Goal: Information Seeking & Learning: Learn about a topic

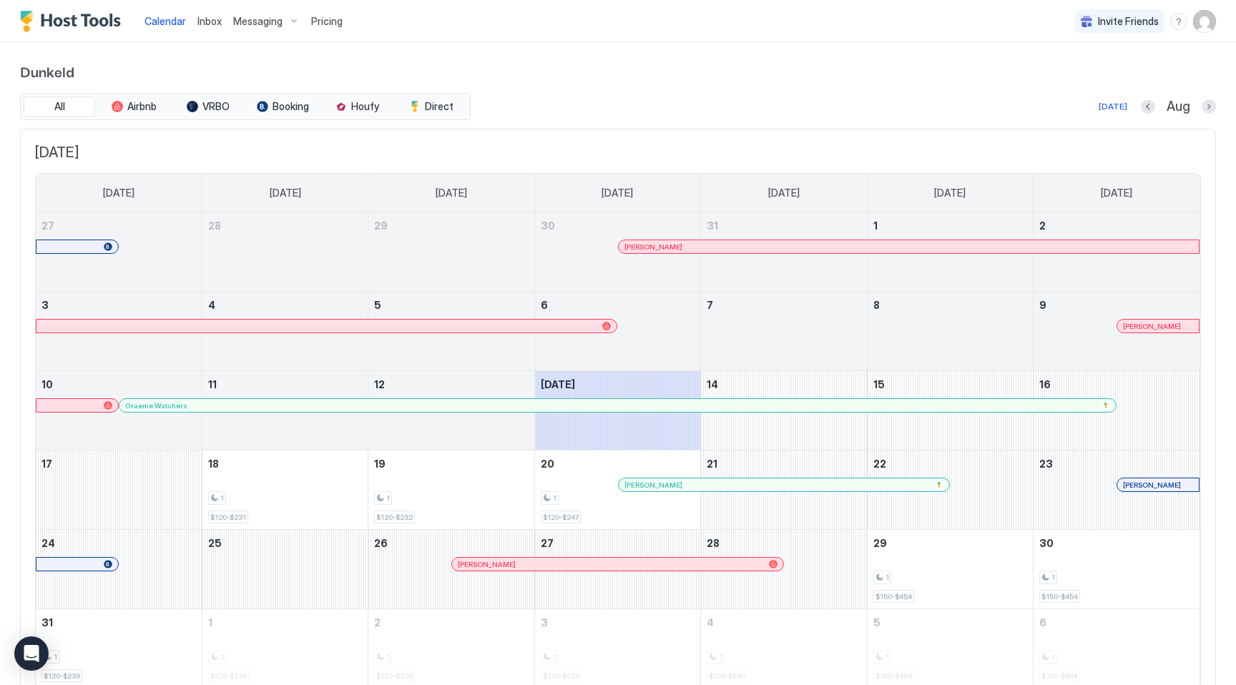
click at [264, 22] on span "Messaging" at bounding box center [257, 21] width 49 height 13
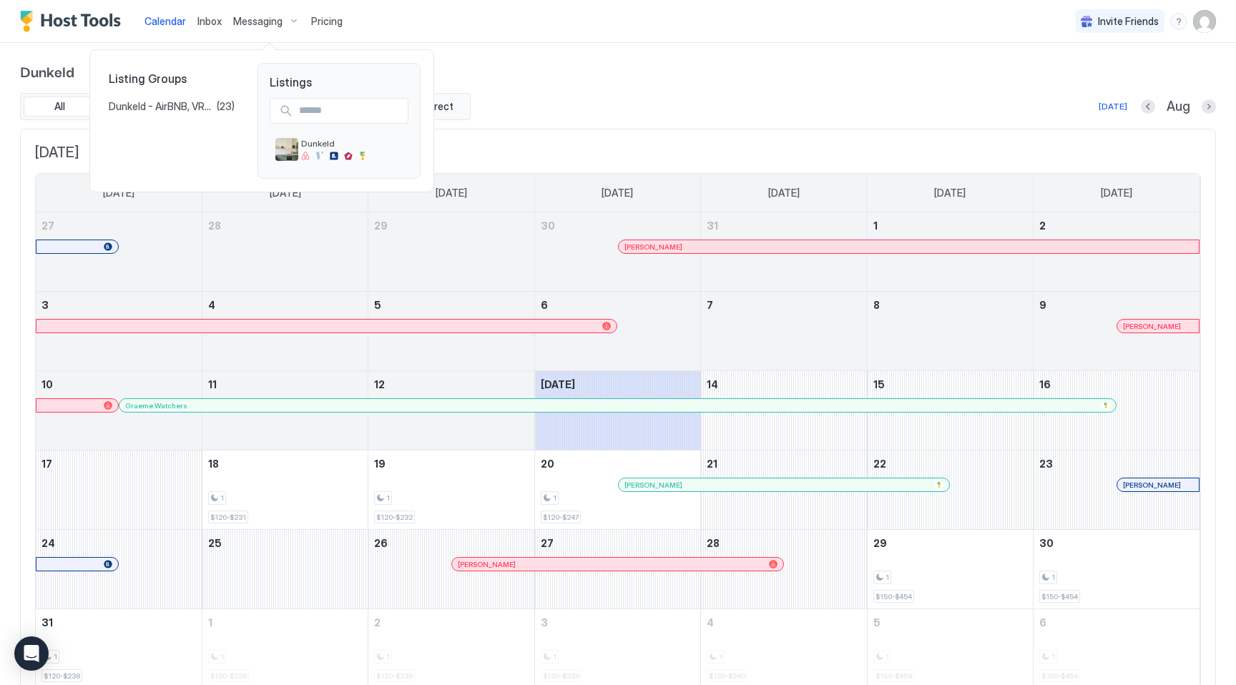
click at [328, 19] on div at bounding box center [618, 342] width 1236 height 685
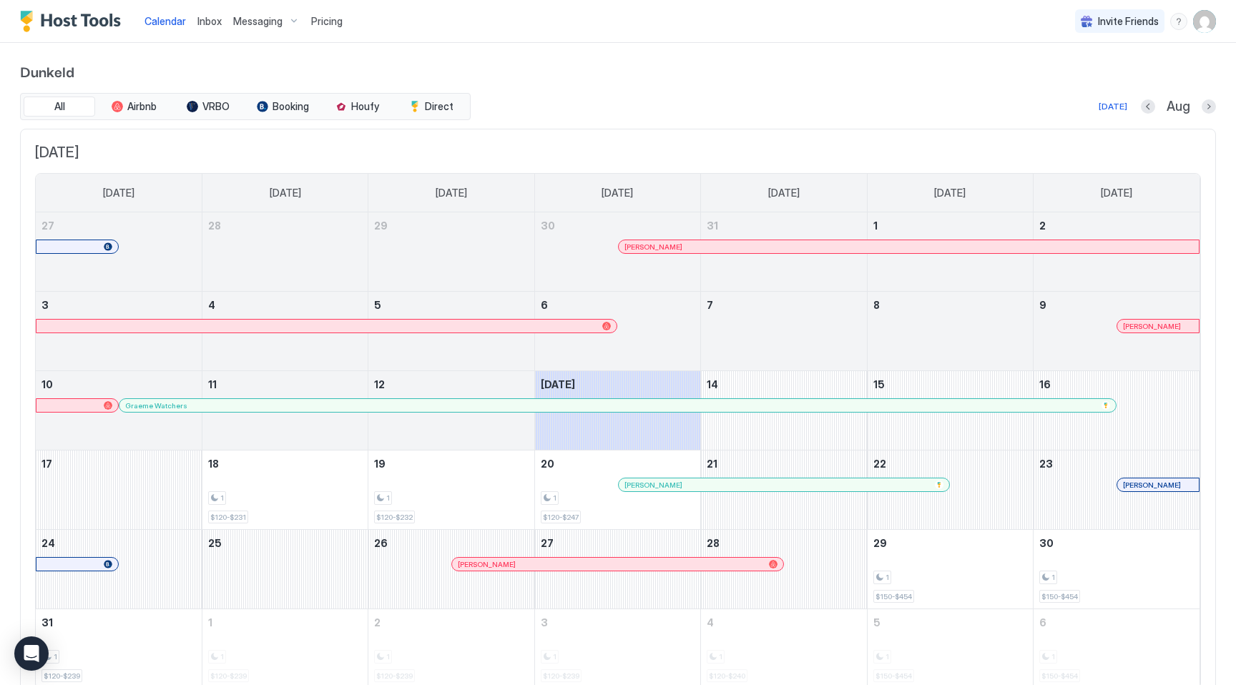
click at [328, 19] on span "Pricing" at bounding box center [326, 21] width 31 height 13
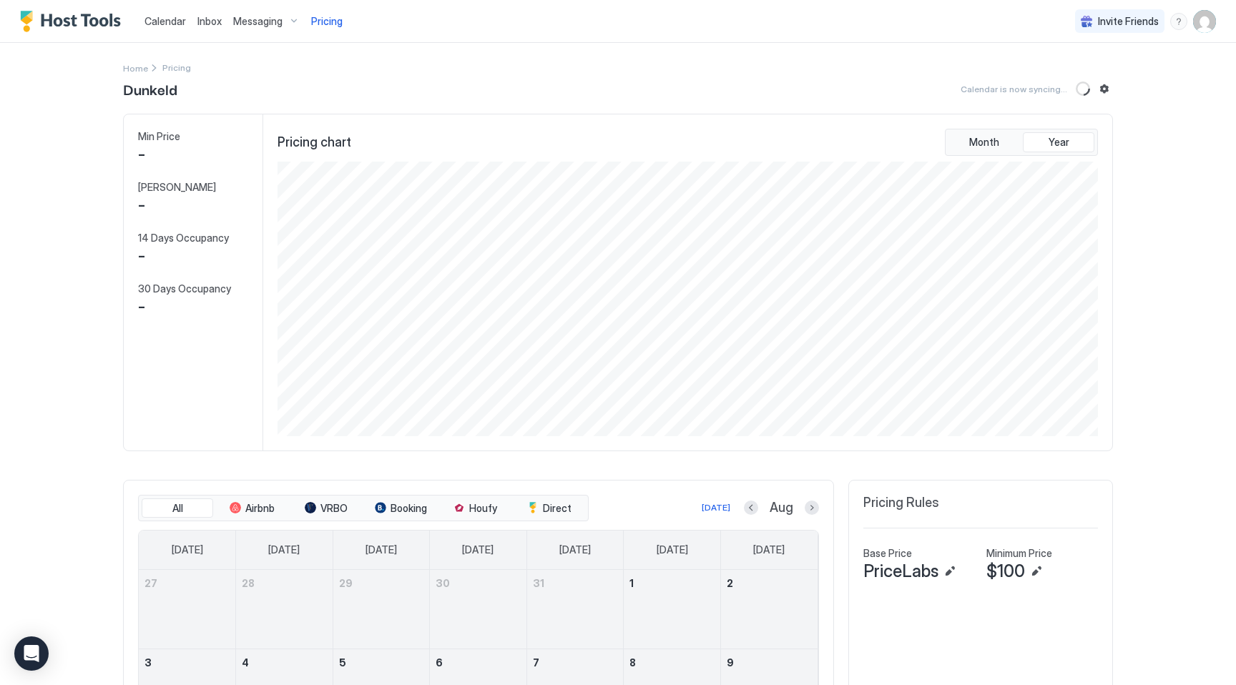
scroll to position [275, 823]
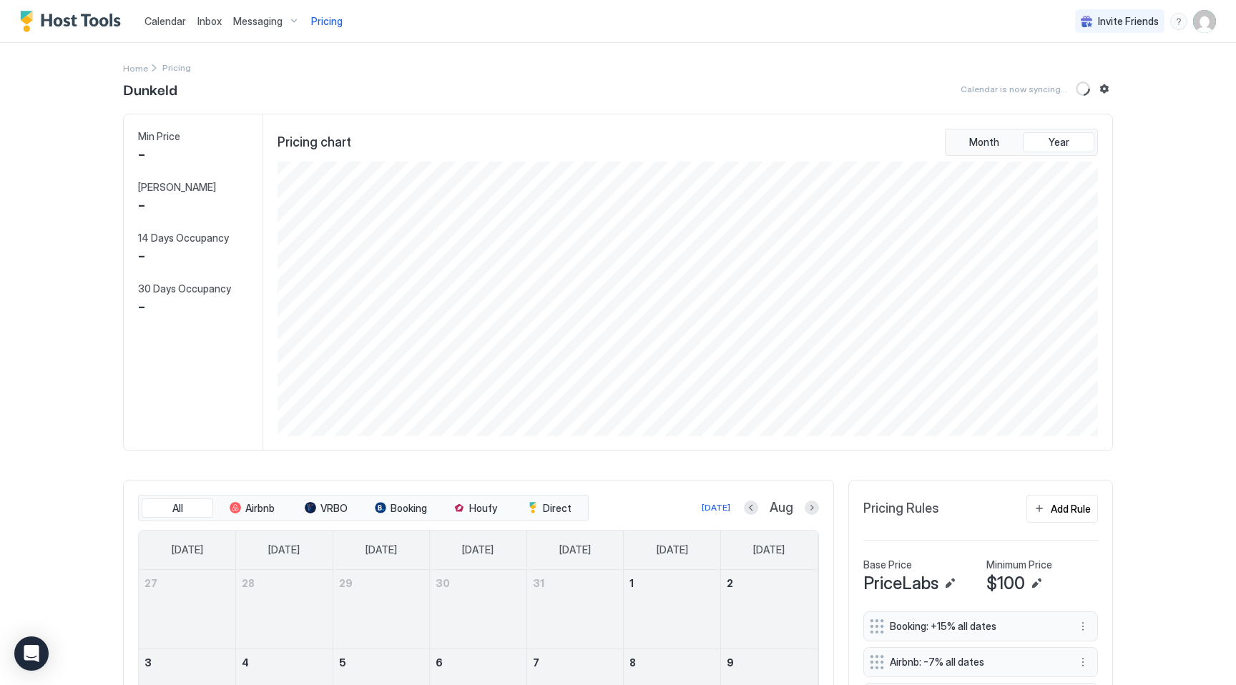
click at [266, 26] on span "Messaging" at bounding box center [257, 21] width 49 height 13
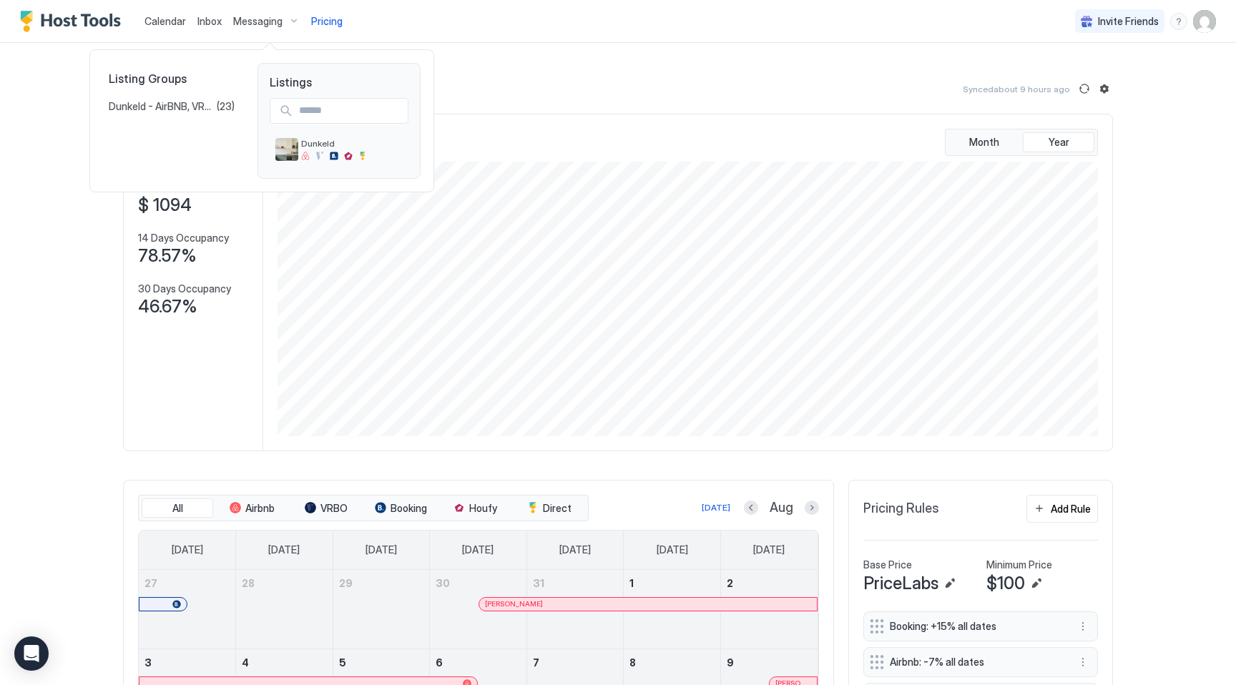
click at [595, 119] on div at bounding box center [618, 342] width 1236 height 685
click at [551, 60] on div "Home Pricing" at bounding box center [618, 67] width 990 height 15
click at [416, 62] on div "Home Pricing" at bounding box center [618, 67] width 990 height 15
